Goal: Task Accomplishment & Management: Use online tool/utility

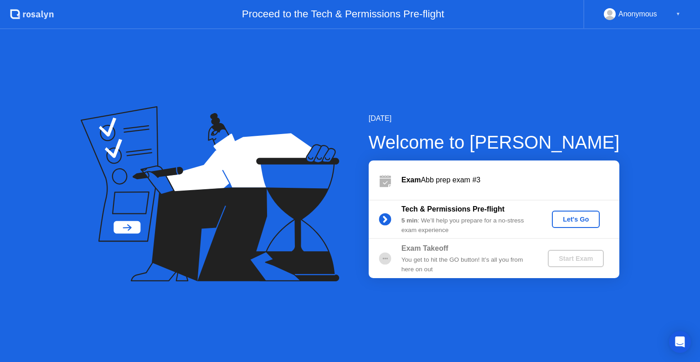
click at [567, 216] on div "Let's Go" at bounding box center [576, 219] width 41 height 7
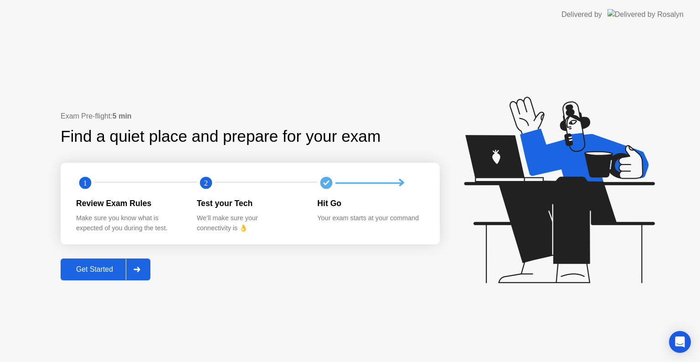
click at [106, 268] on div "Get Started" at bounding box center [94, 269] width 62 height 8
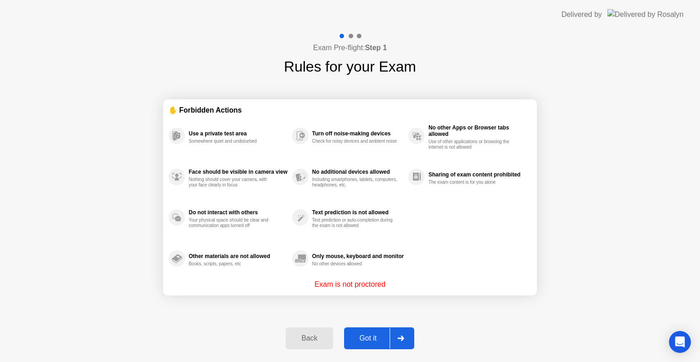
click at [365, 336] on div "Got it" at bounding box center [368, 338] width 43 height 8
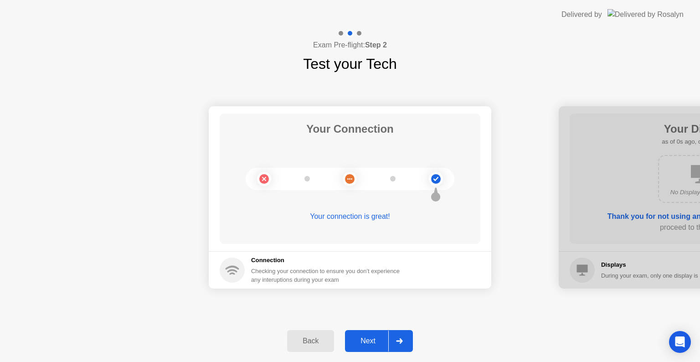
click at [365, 337] on div "Next" at bounding box center [368, 341] width 41 height 8
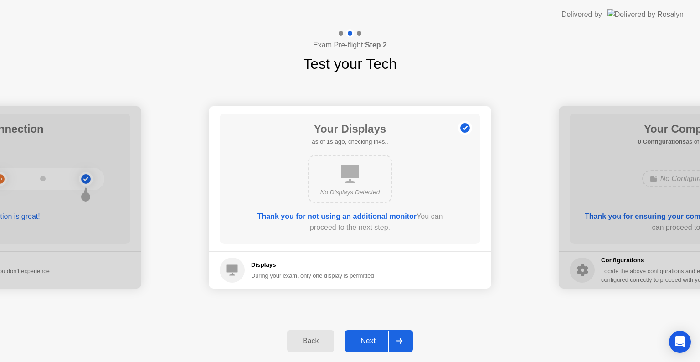
click at [365, 337] on div "Next" at bounding box center [368, 341] width 41 height 8
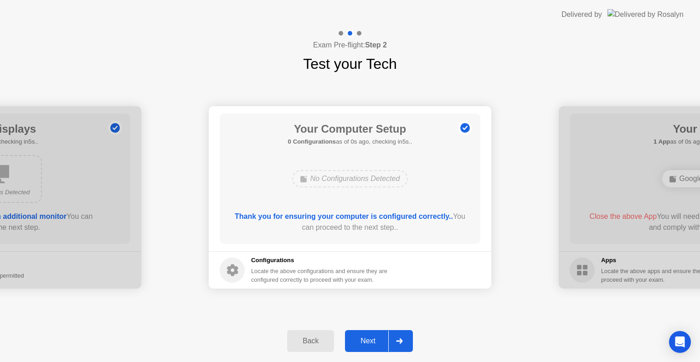
click at [365, 337] on div "Next" at bounding box center [368, 341] width 41 height 8
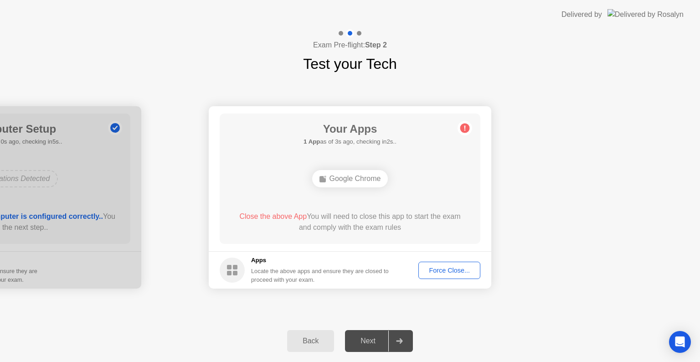
click at [443, 268] on div "Force Close..." at bounding box center [450, 270] width 56 height 7
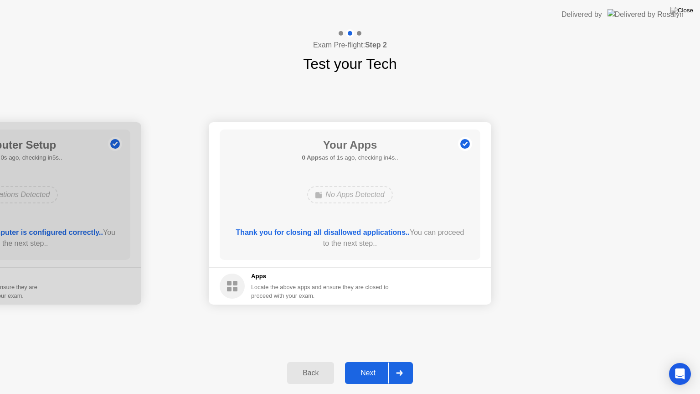
click at [374, 361] on div "Next" at bounding box center [368, 373] width 41 height 8
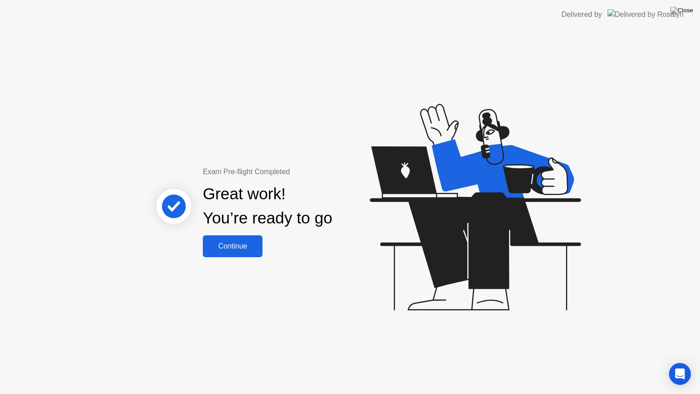
click at [230, 247] on div "Continue" at bounding box center [233, 246] width 54 height 8
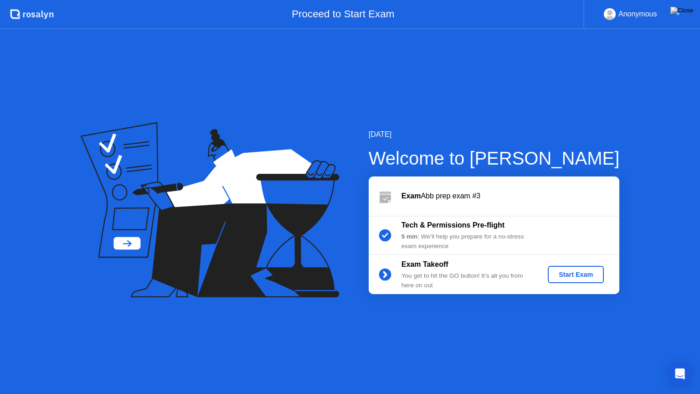
click at [563, 275] on div "Start Exam" at bounding box center [576, 274] width 49 height 7
